Goal: Information Seeking & Learning: Learn about a topic

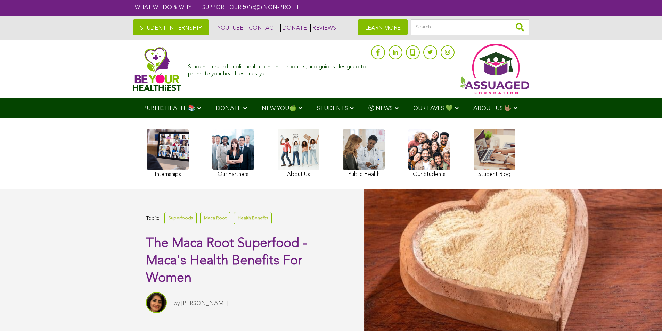
click at [328, 157] on div "Internships Our Partners About Us Public Health Our Students Student Blog" at bounding box center [330, 154] width 375 height 65
click at [279, 139] on link at bounding box center [299, 154] width 42 height 51
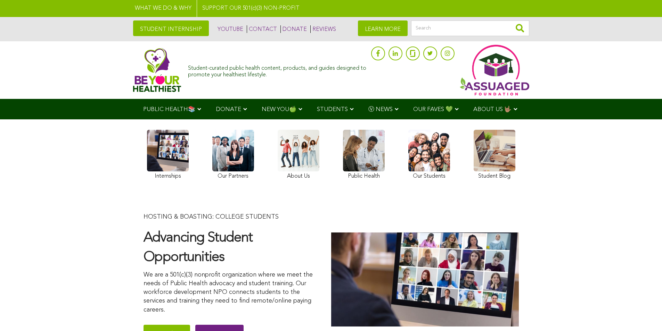
click at [386, 27] on link "LEARN MORE" at bounding box center [383, 28] width 50 height 16
